Goal: Information Seeking & Learning: Learn about a topic

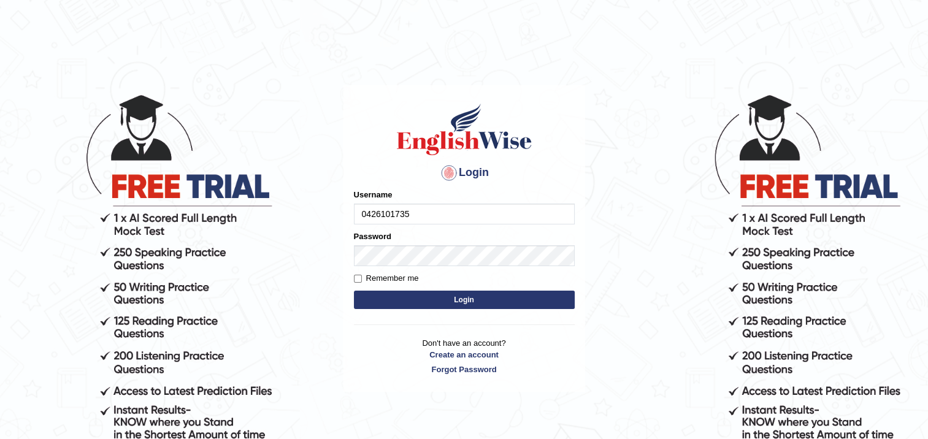
type input "0426101735"
click at [358, 279] on input "Remember me" at bounding box center [358, 279] width 8 height 8
checkbox input "true"
click at [434, 299] on button "Login" at bounding box center [464, 300] width 221 height 18
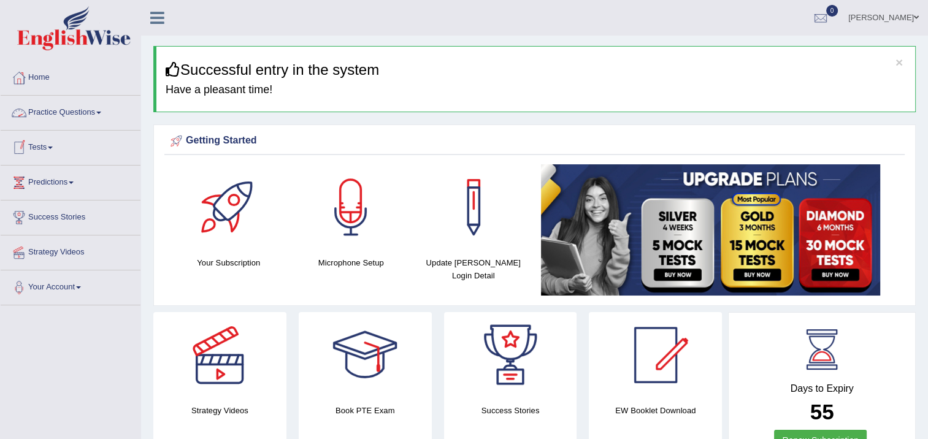
click at [91, 107] on link "Practice Questions" at bounding box center [71, 111] width 140 height 31
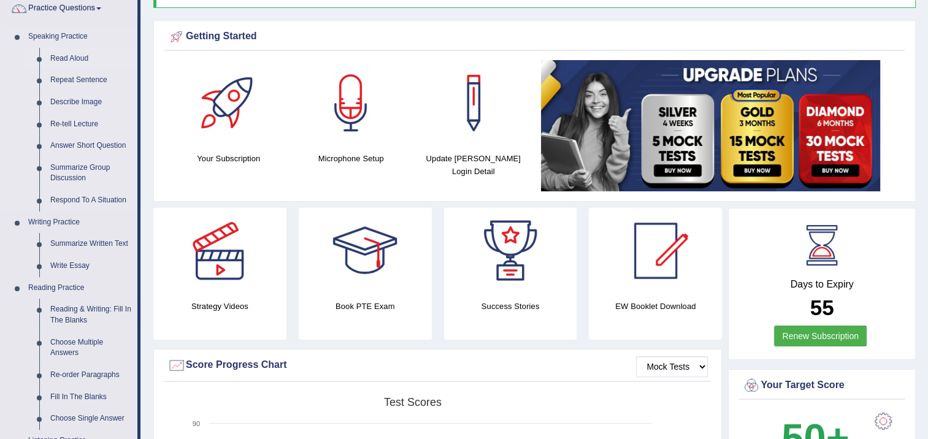
scroll to position [123, 0]
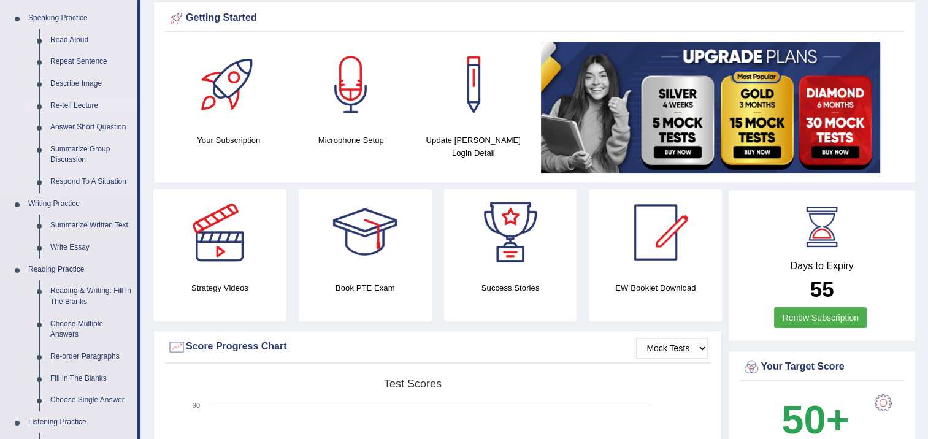
click at [81, 106] on link "Re-tell Lecture" at bounding box center [91, 106] width 93 height 22
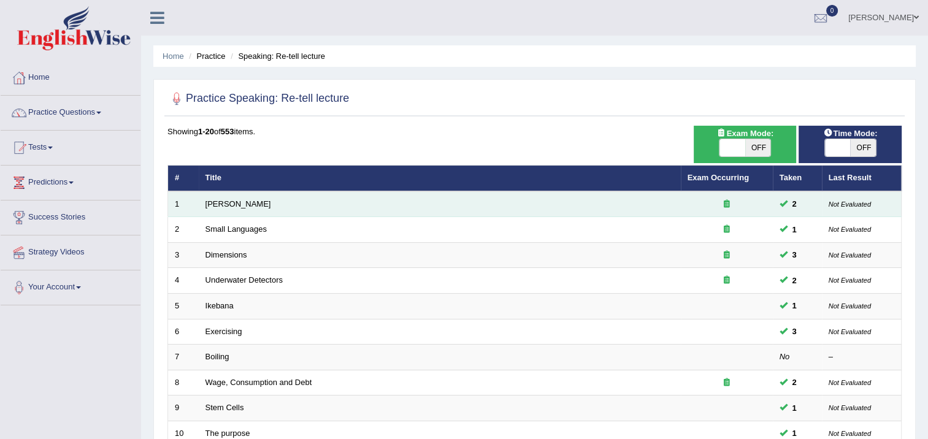
click at [740, 199] on div at bounding box center [727, 205] width 79 height 12
click at [228, 206] on link "[PERSON_NAME]" at bounding box center [239, 203] width 66 height 9
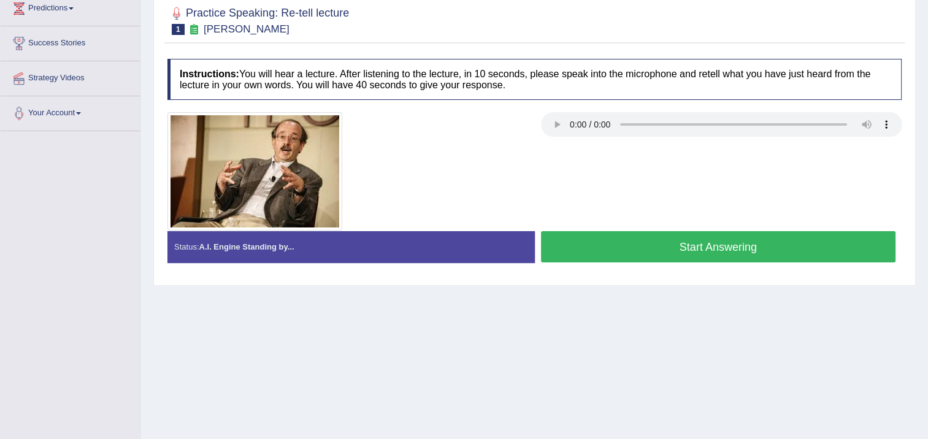
scroll to position [184, 0]
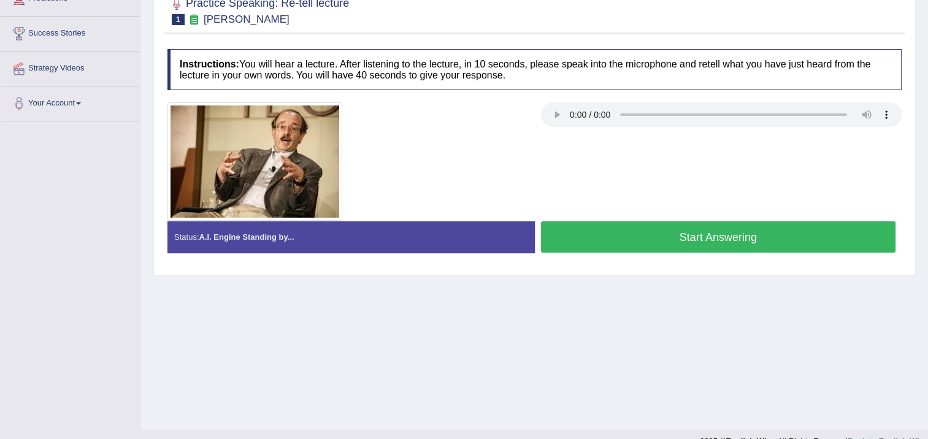
click at [617, 232] on button "Start Answering" at bounding box center [718, 236] width 355 height 31
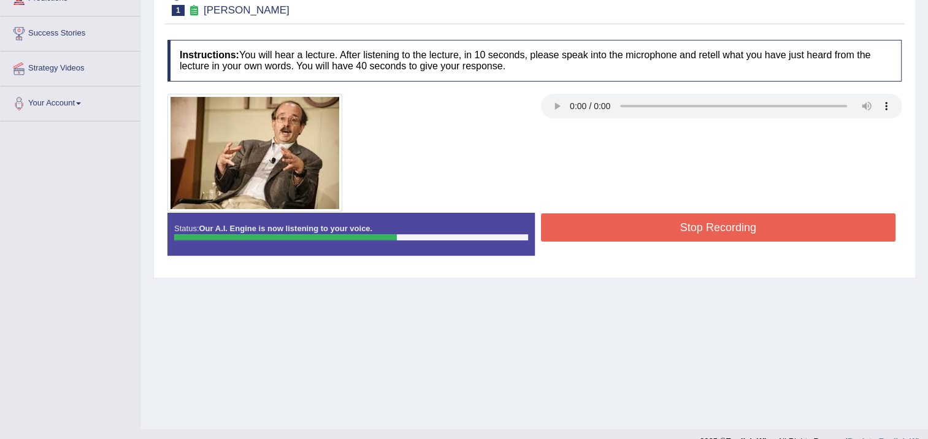
click at [666, 222] on button "Stop Recording" at bounding box center [718, 227] width 355 height 28
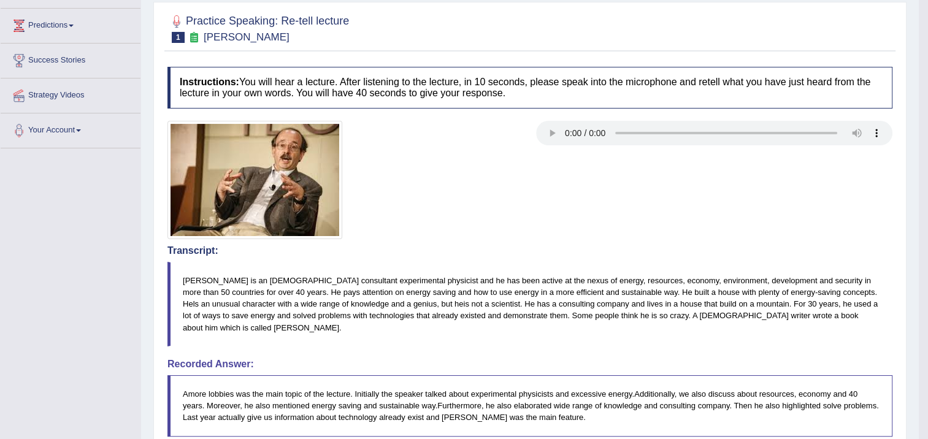
scroll to position [25, 0]
